Goal: Transaction & Acquisition: Obtain resource

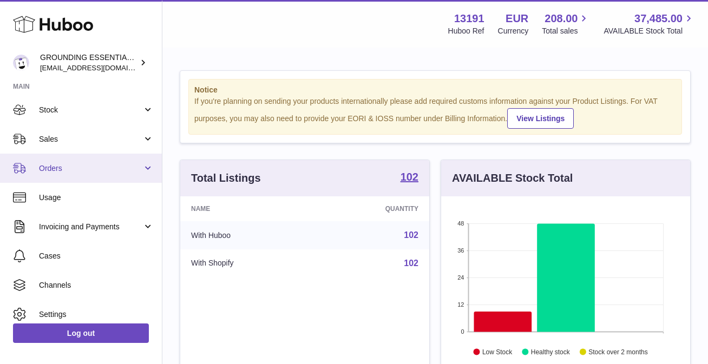
scroll to position [67, 0]
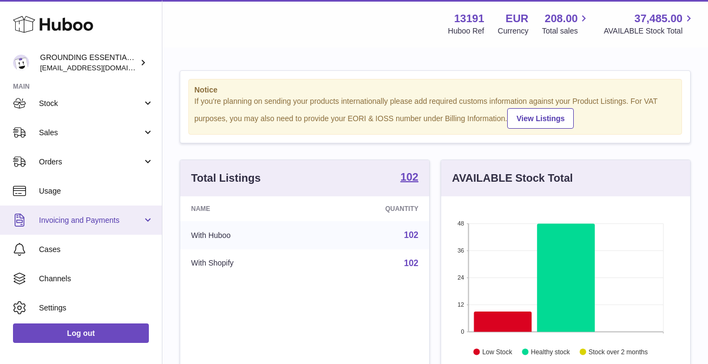
click at [82, 219] on span "Invoicing and Payments" at bounding box center [90, 220] width 103 height 10
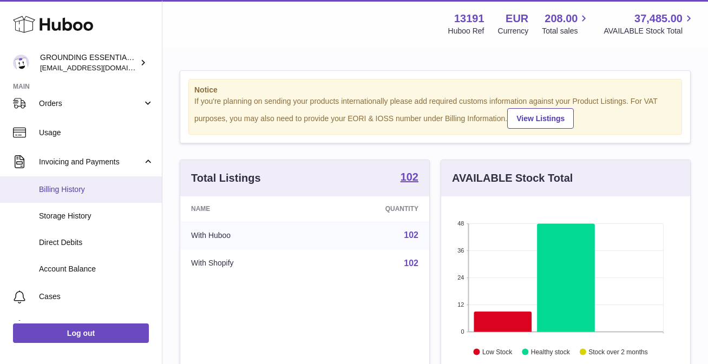
scroll to position [130, 0]
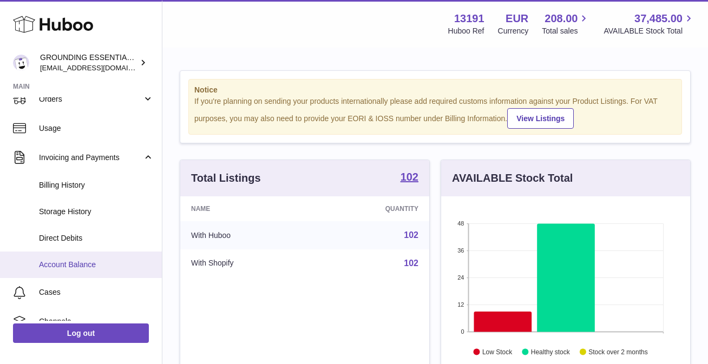
click at [80, 262] on span "Account Balance" at bounding box center [96, 265] width 115 height 10
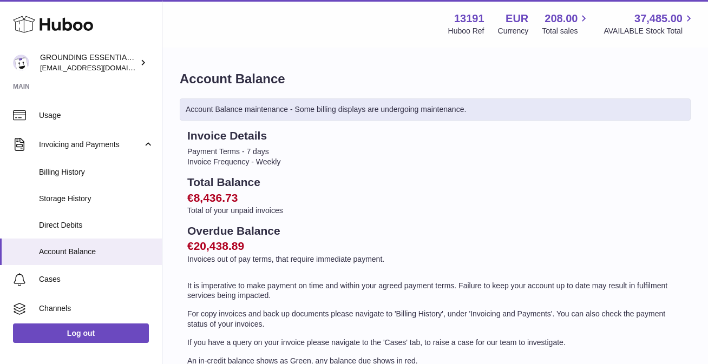
scroll to position [140, 0]
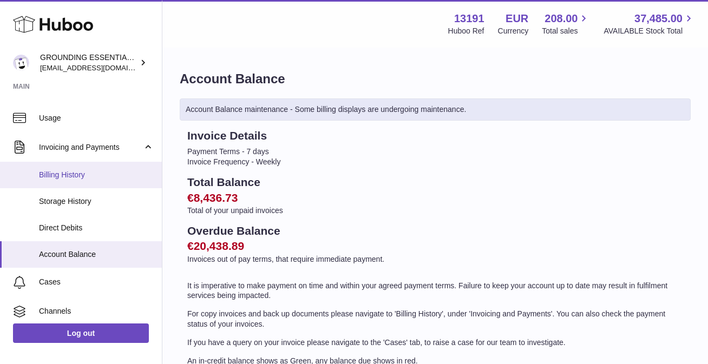
click at [88, 177] on span "Billing History" at bounding box center [96, 175] width 115 height 10
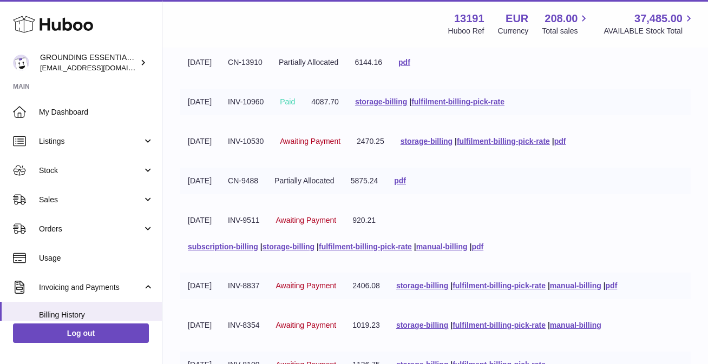
scroll to position [7, 0]
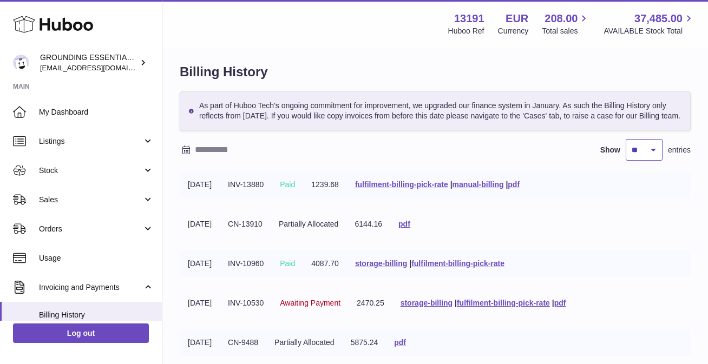
click at [639, 161] on select "** ** ** ***" at bounding box center [644, 150] width 37 height 22
select select "***"
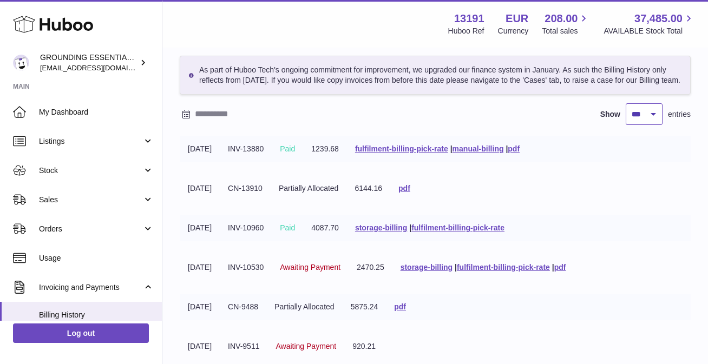
scroll to position [41, 0]
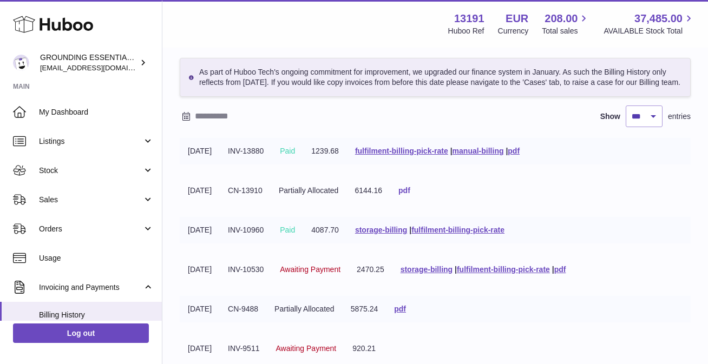
click at [410, 195] on link "pdf" at bounding box center [404, 190] width 12 height 9
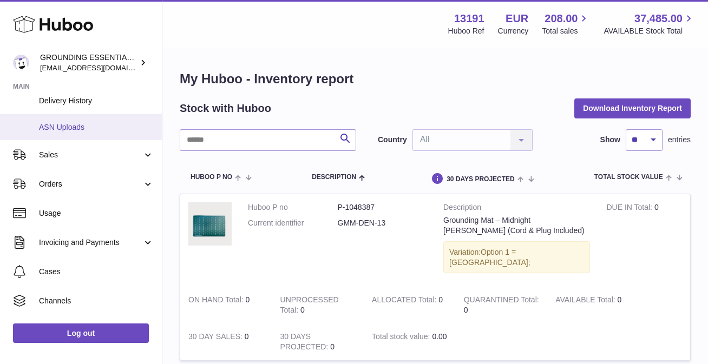
scroll to position [195, 0]
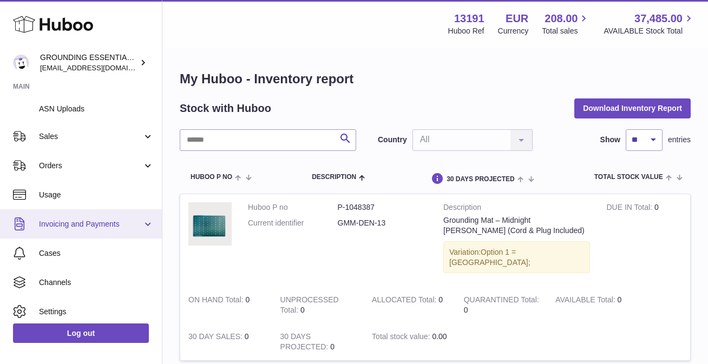
click at [102, 230] on link "Invoicing and Payments" at bounding box center [81, 224] width 162 height 29
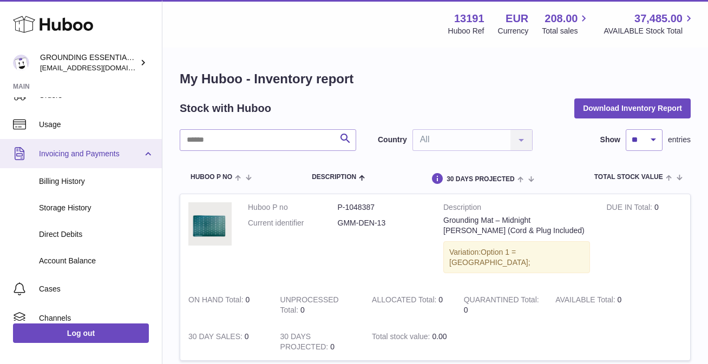
scroll to position [301, 0]
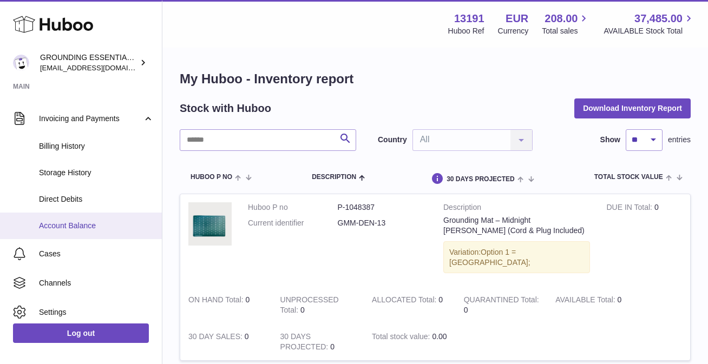
click at [83, 227] on span "Account Balance" at bounding box center [96, 226] width 115 height 10
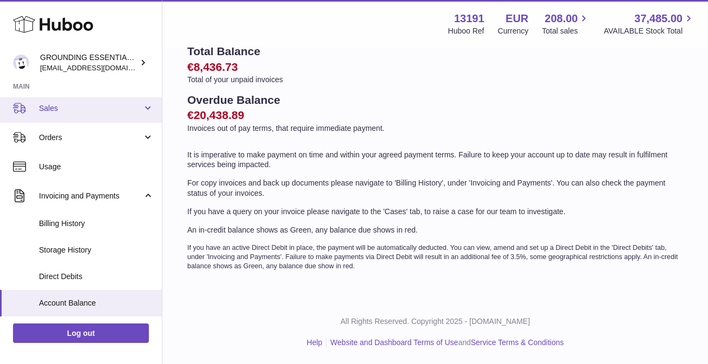
scroll to position [99, 0]
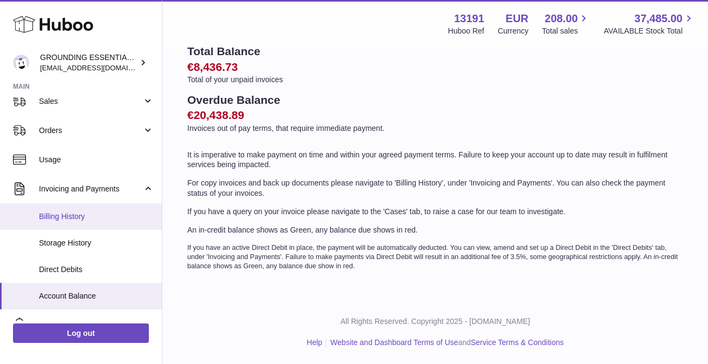
click at [93, 219] on span "Billing History" at bounding box center [96, 217] width 115 height 10
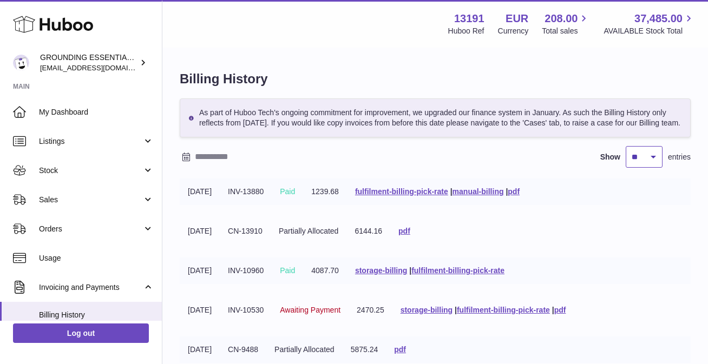
click at [650, 167] on select "** ** ** ***" at bounding box center [644, 157] width 37 height 22
select select "***"
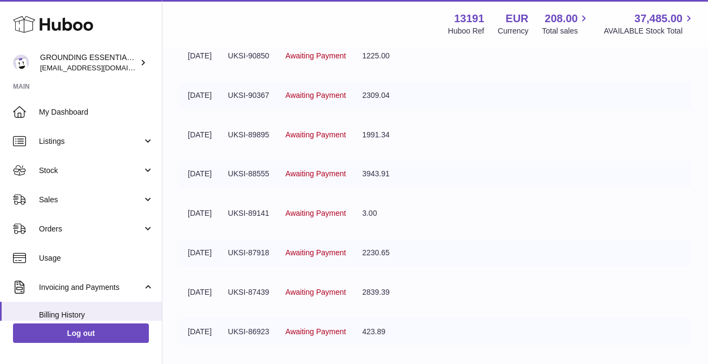
scroll to position [1120, 0]
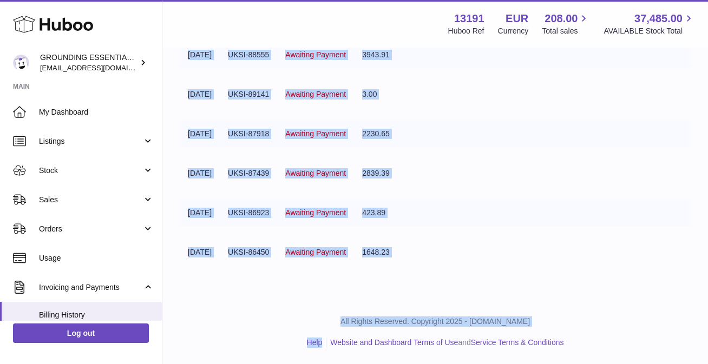
drag, startPoint x: 175, startPoint y: 81, endPoint x: 277, endPoint y: 384, distance: 320.3
copy div "Billing History As part of Huboo Tech's ongoing commitment for improvement, we …"
click at [531, 88] on tr "[DATE] UKSI-89141 Awaiting Payment 3.00" at bounding box center [435, 94] width 511 height 27
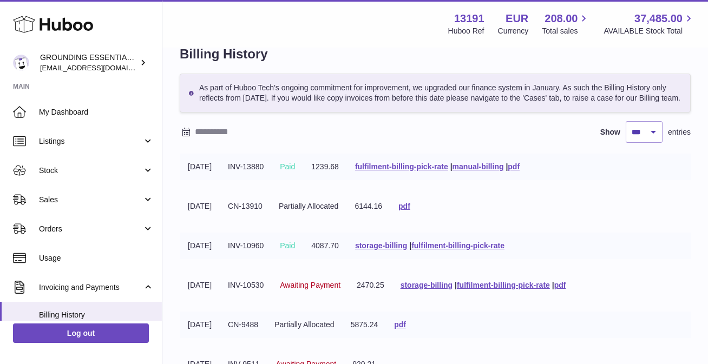
scroll to position [23, 0]
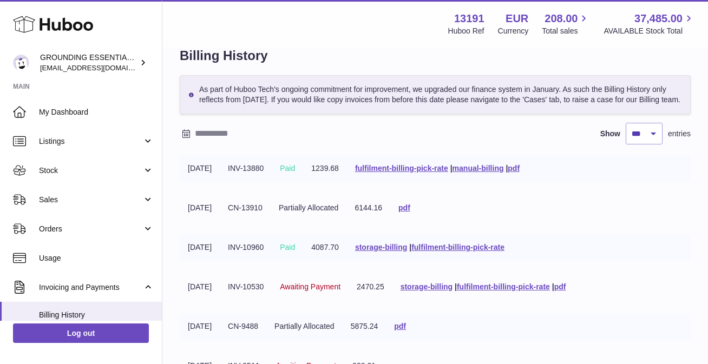
click at [347, 182] on td "1239.68" at bounding box center [325, 168] width 44 height 27
click at [387, 173] on link "fulfilment-billing-pick-rate" at bounding box center [401, 168] width 93 height 9
click at [520, 173] on link "pdf" at bounding box center [514, 168] width 12 height 9
